Goal: Task Accomplishment & Management: Complete application form

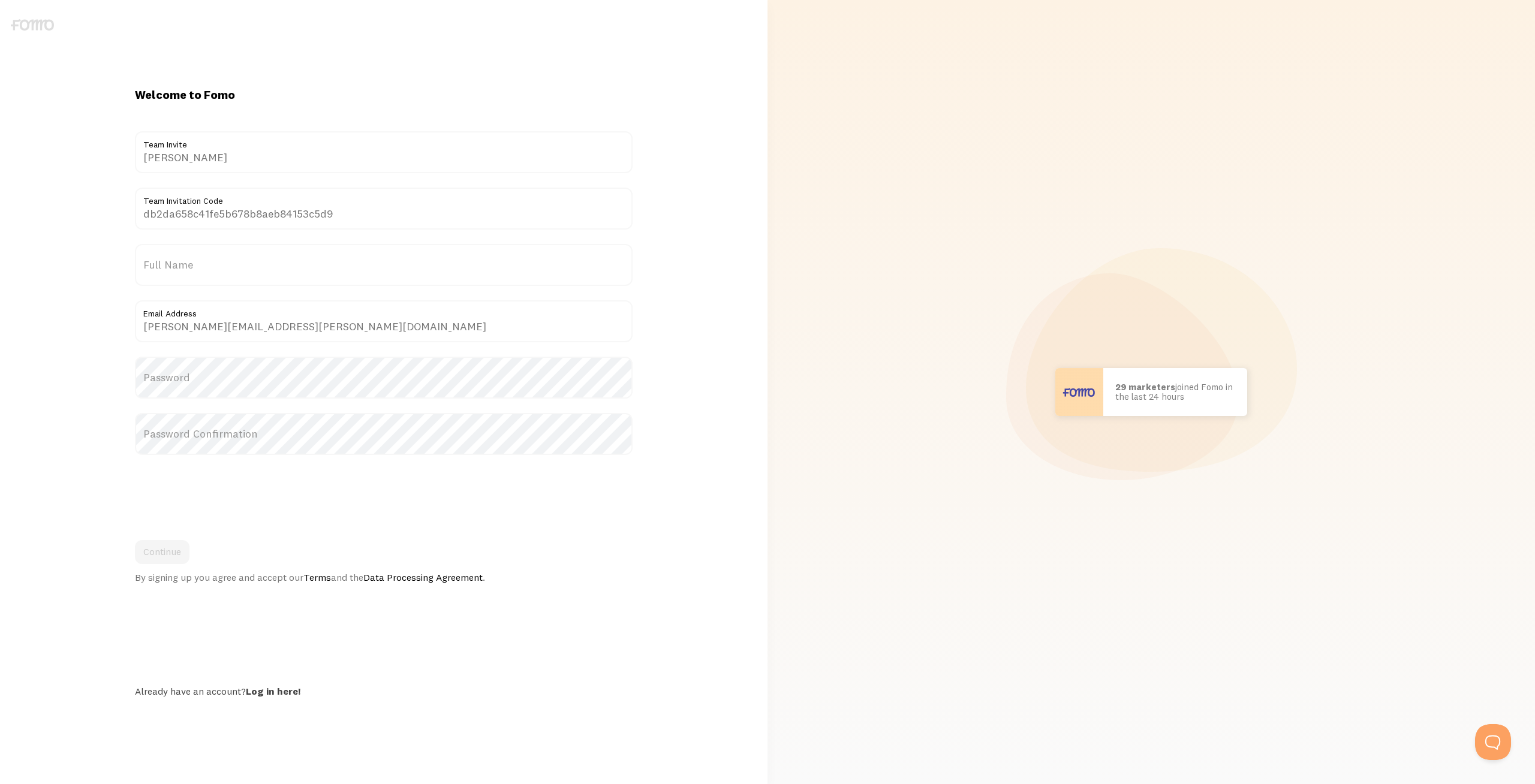
click at [288, 269] on label "Full Name" at bounding box center [384, 265] width 497 height 42
click at [288, 269] on input "Full Name" at bounding box center [384, 265] width 497 height 42
type input "[PERSON_NAME]"
click at [196, 449] on label "Password Confirmation" at bounding box center [384, 434] width 497 height 42
click at [159, 549] on button "Continue" at bounding box center [162, 552] width 54 height 24
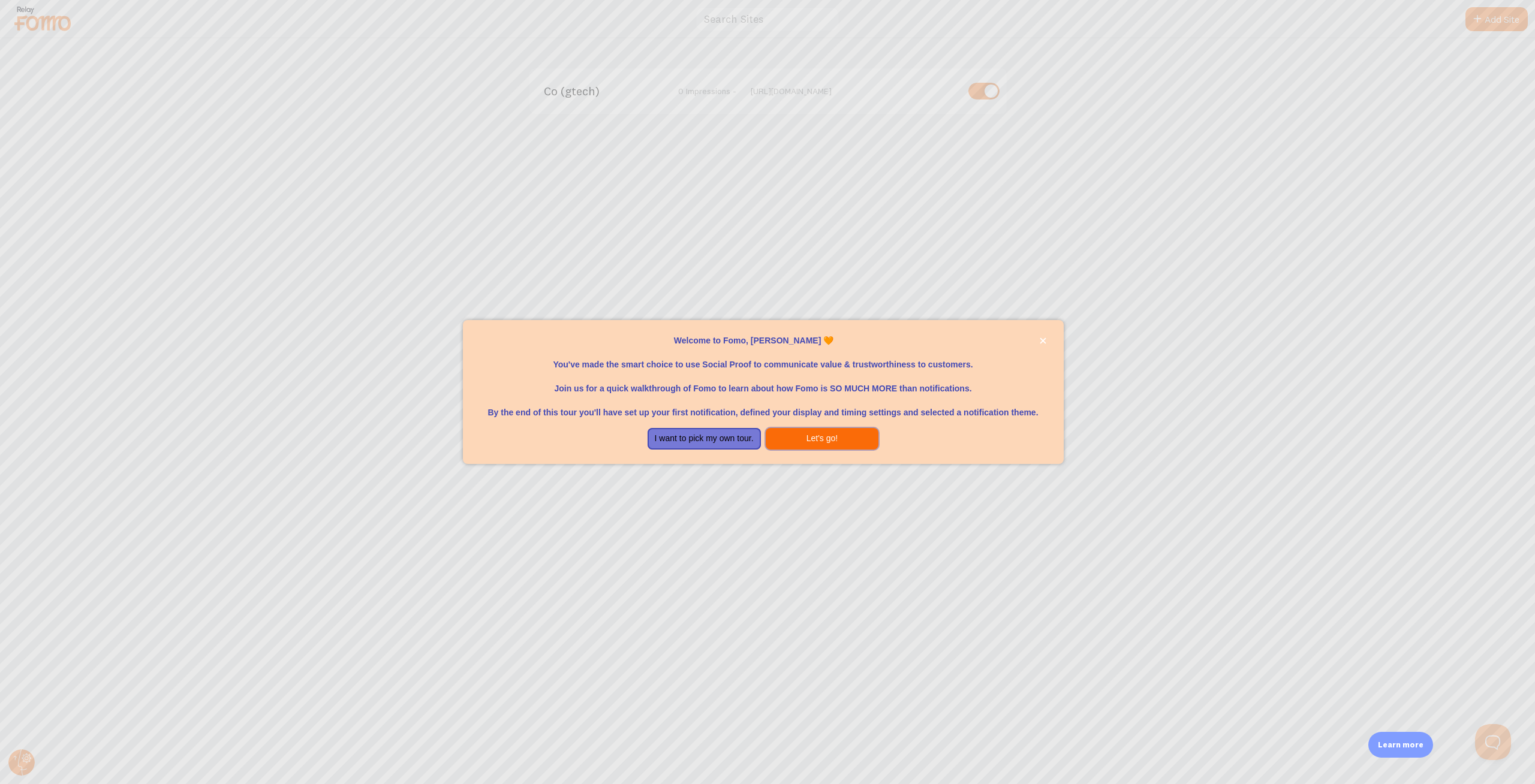
click at [793, 437] on button "Let's go!" at bounding box center [822, 439] width 114 height 22
